Goal: Navigation & Orientation: Find specific page/section

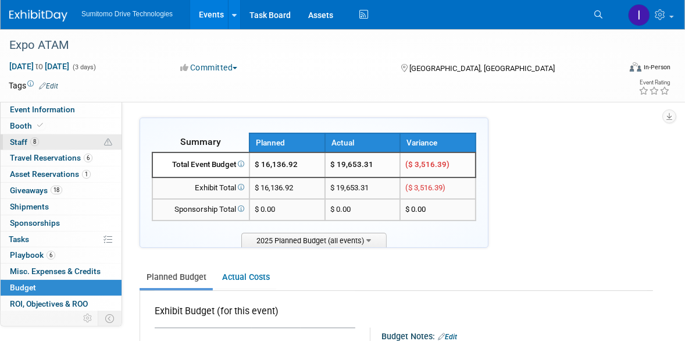
click at [62, 147] on link "8 Staff 8" at bounding box center [61, 142] width 121 height 16
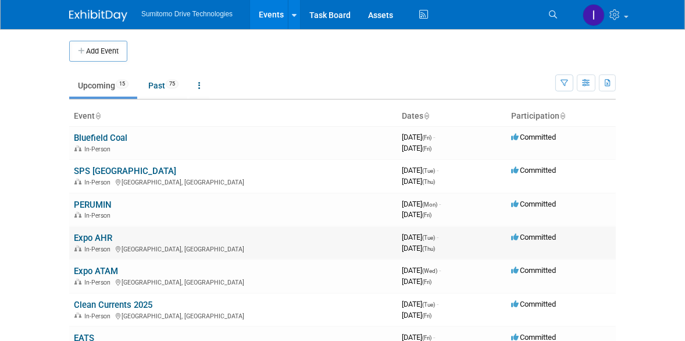
click at [106, 238] on link "Expo AHR" at bounding box center [93, 238] width 38 height 10
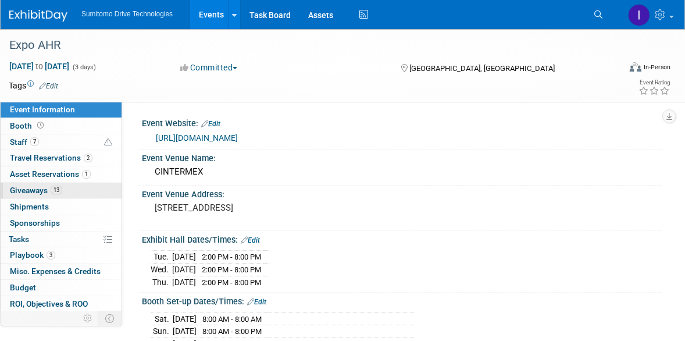
click at [69, 188] on link "13 Giveaways 13" at bounding box center [61, 191] width 121 height 16
